Goal: Information Seeking & Learning: Learn about a topic

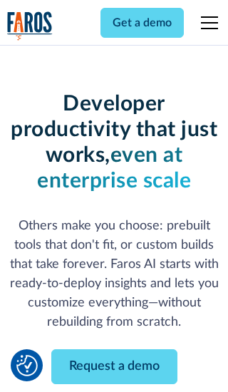
scroll to position [171, 0]
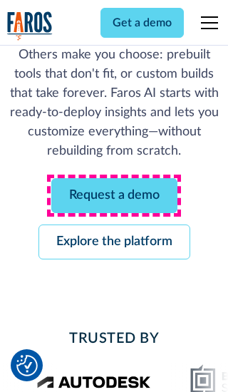
click at [114, 195] on link "Request a demo" at bounding box center [114, 195] width 126 height 35
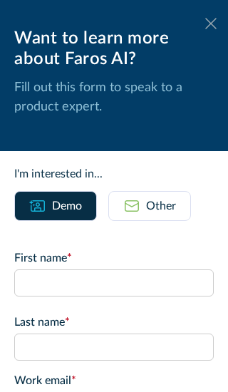
click at [211, 24] on icon at bounding box center [210, 23] width 11 height 11
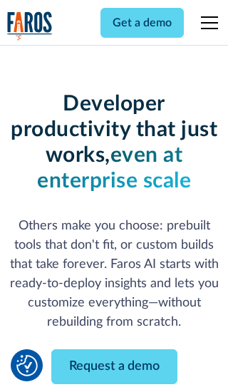
scroll to position [217, 0]
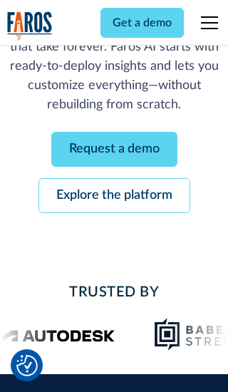
click at [114, 195] on link "Explore the platform" at bounding box center [114, 195] width 152 height 35
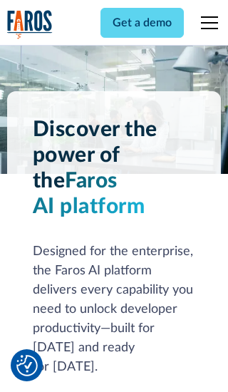
scroll to position [10703, 0]
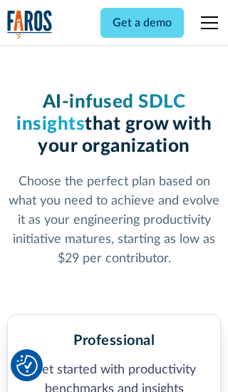
scroll to position [2208, 0]
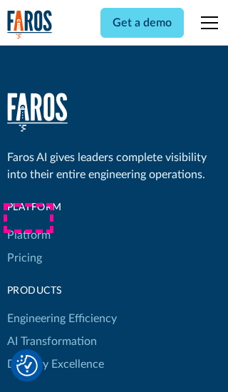
click at [28, 224] on link "Platform" at bounding box center [28, 235] width 43 height 23
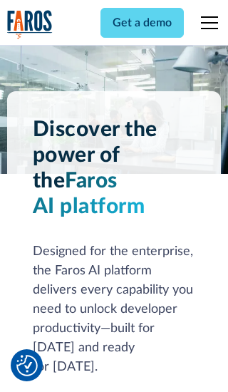
scroll to position [11160, 0]
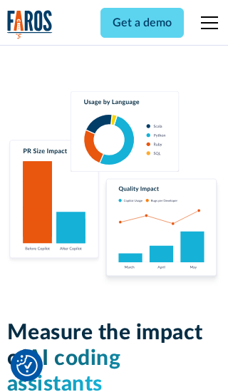
scroll to position [8808, 0]
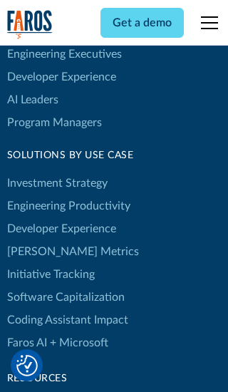
click at [43, 240] on link "[PERSON_NAME] Metrics" at bounding box center [73, 251] width 132 height 23
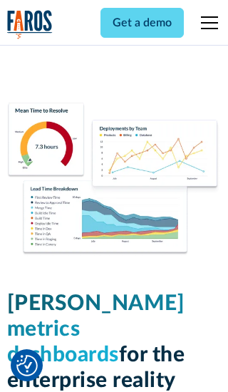
scroll to position [6239, 0]
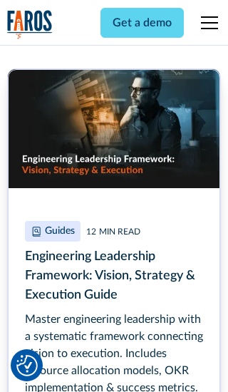
scroll to position [6445, 0]
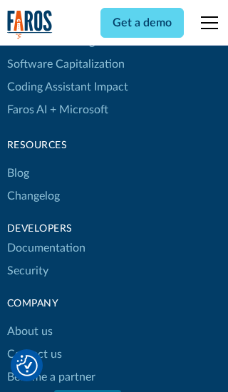
click at [33, 196] on link "Changelog" at bounding box center [33, 196] width 53 height 23
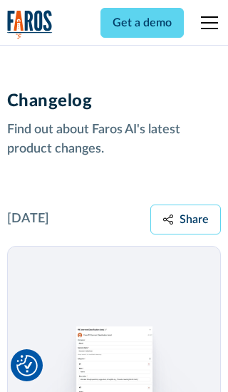
scroll to position [17210, 0]
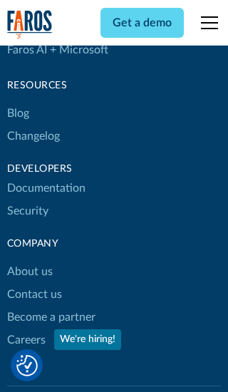
click at [29, 260] on link "About us" at bounding box center [30, 271] width 46 height 23
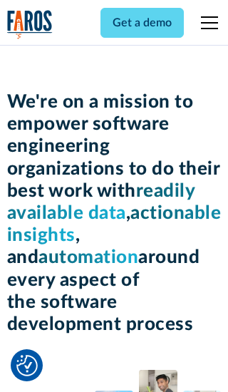
scroll to position [4913, 0]
